Goal: Information Seeking & Learning: Find specific fact

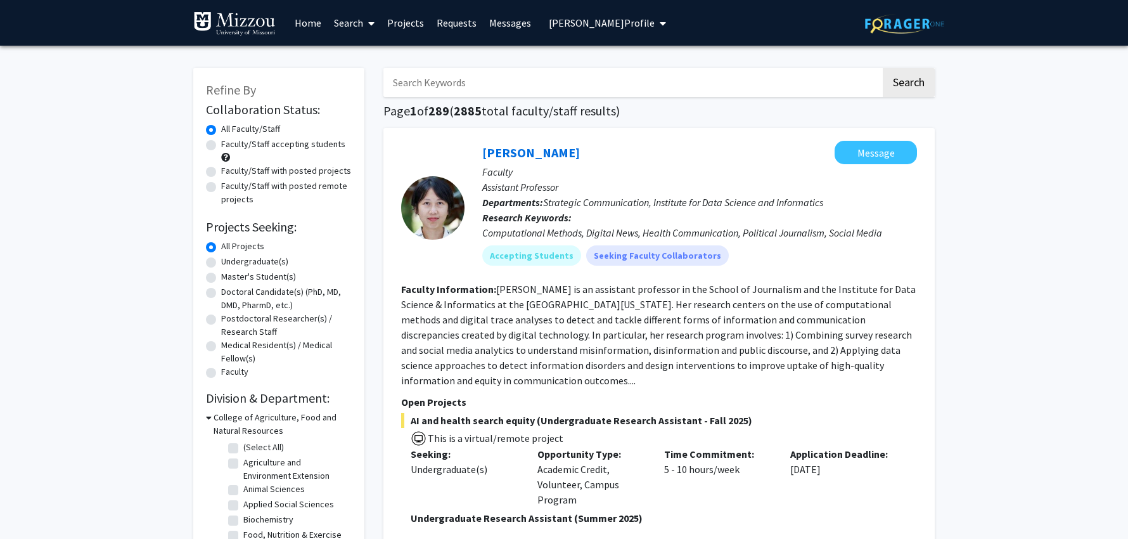
click at [586, 82] on input "Search Keywords" at bounding box center [633, 82] width 498 height 29
click at [883, 68] on button "Search" at bounding box center [909, 82] width 52 height 29
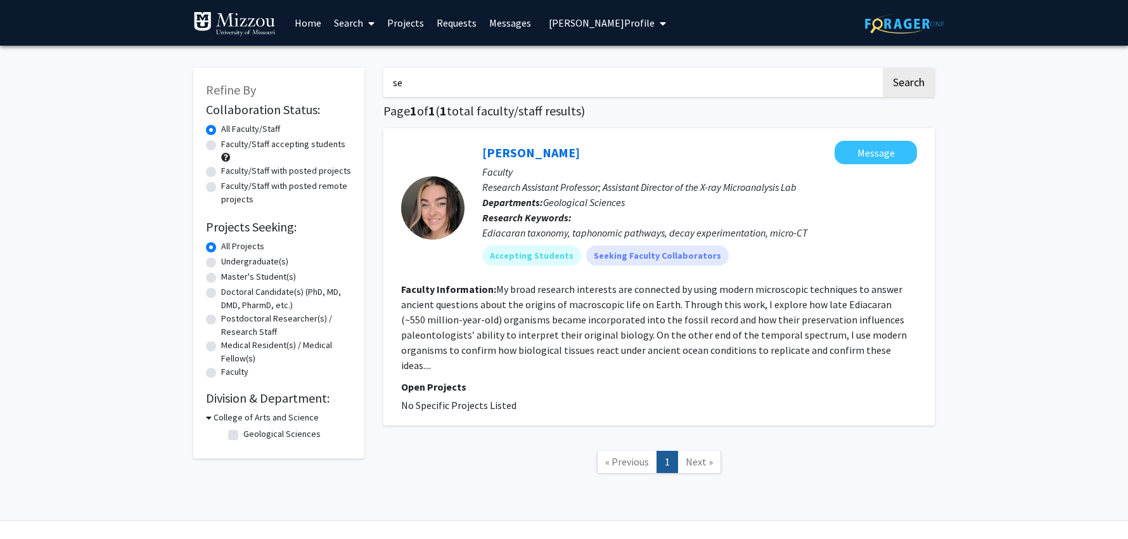
type input "s"
type input "archaeometry"
click at [883, 68] on button "Search" at bounding box center [909, 82] width 52 height 29
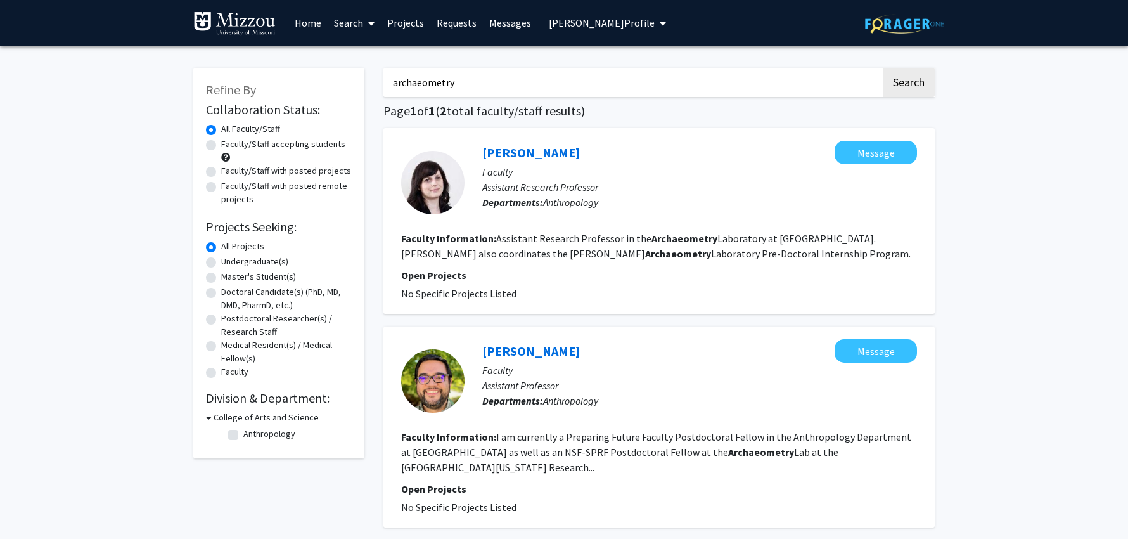
drag, startPoint x: 456, startPoint y: 81, endPoint x: 363, endPoint y: 79, distance: 92.6
click at [364, 79] on div "Refine By Collaboration Status: Collaboration Status All Faculty/Staff Collabor…" at bounding box center [564, 328] width 761 height 546
type input "[PERSON_NAME]"
click at [883, 68] on button "Search" at bounding box center [909, 82] width 52 height 29
